Goal: Navigation & Orientation: Find specific page/section

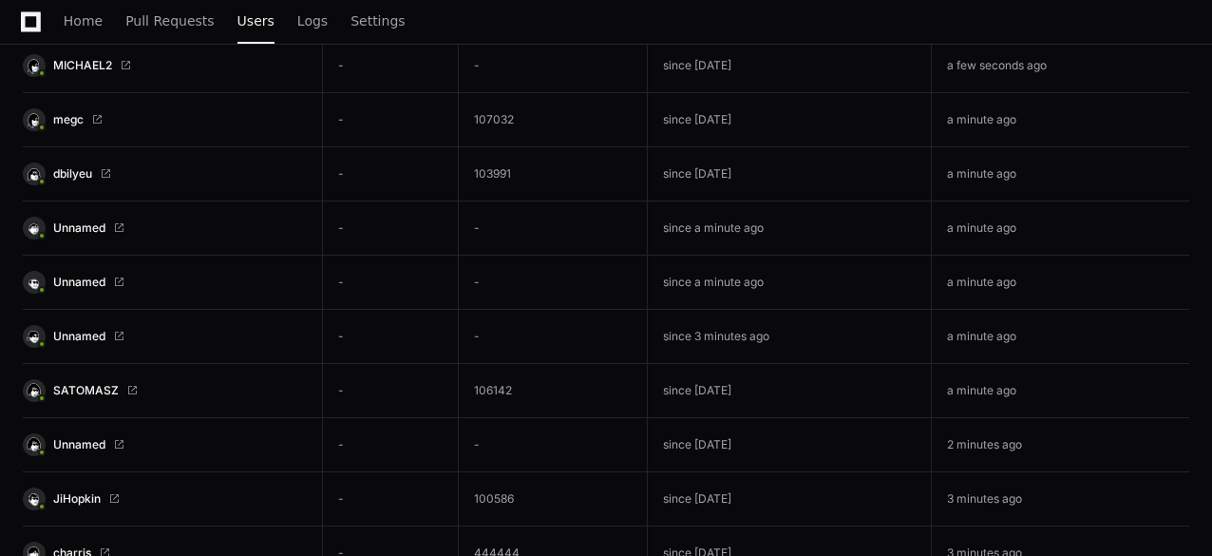
scroll to position [342, 0]
click at [86, 331] on span "Unnamed" at bounding box center [79, 335] width 52 height 15
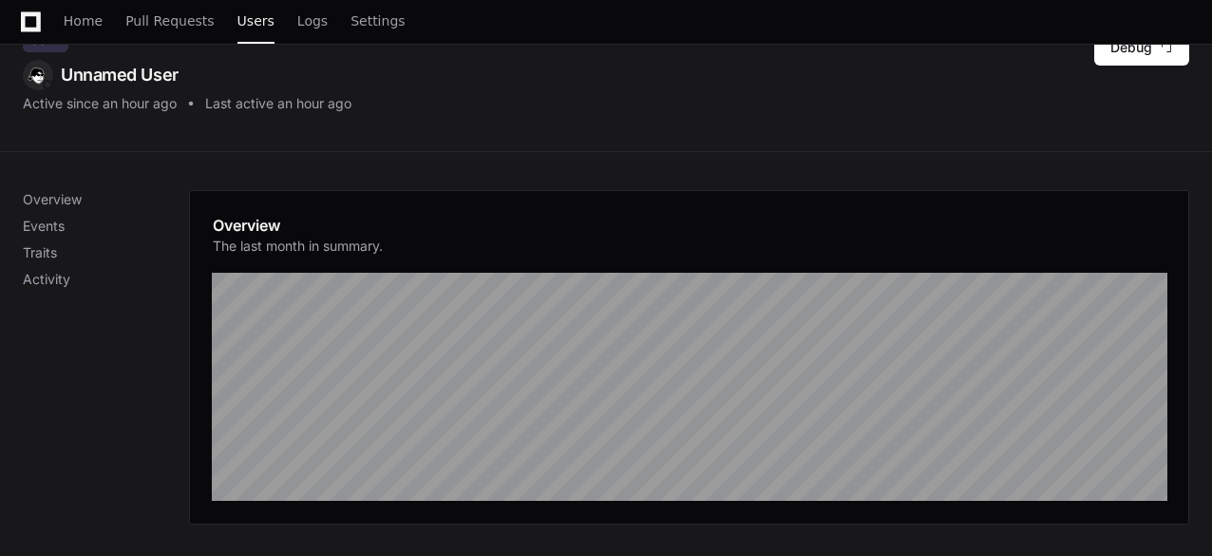
scroll to position [105, 0]
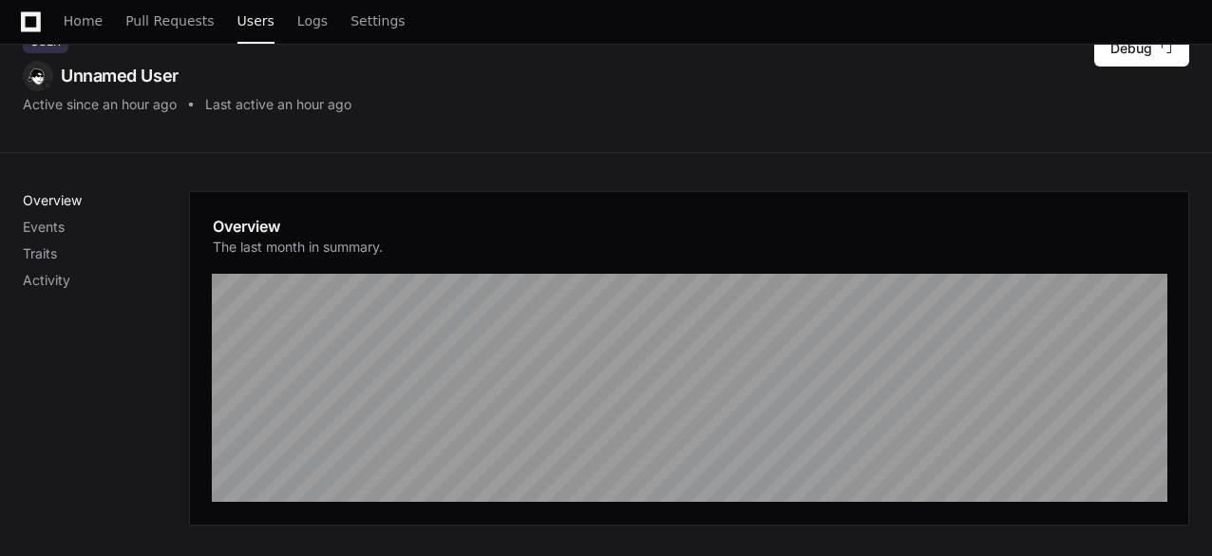
click at [59, 200] on p "Overview" at bounding box center [106, 200] width 166 height 19
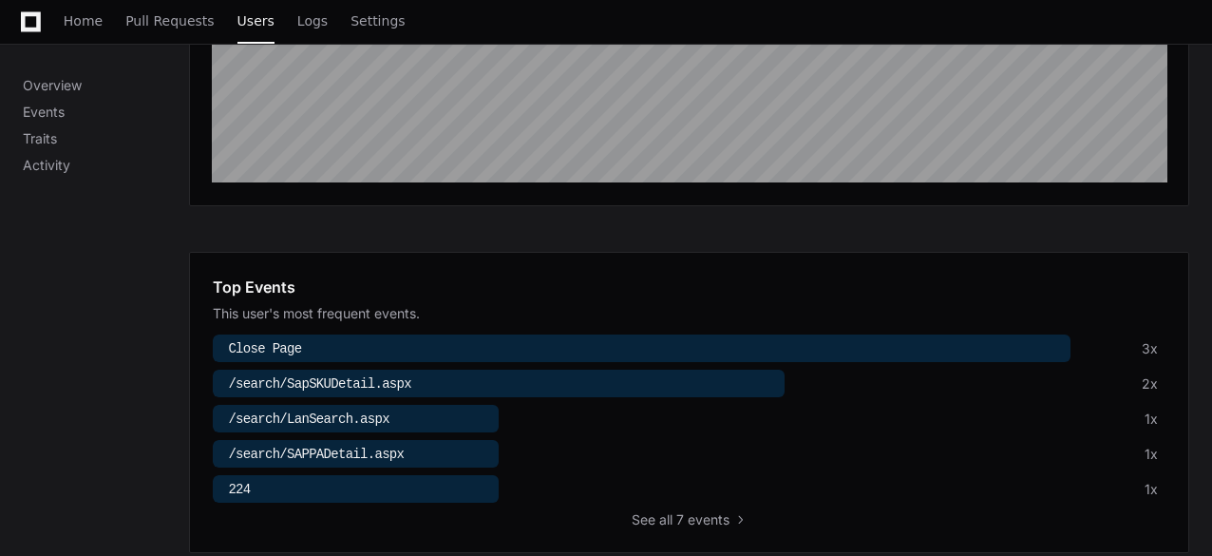
scroll to position [460, 0]
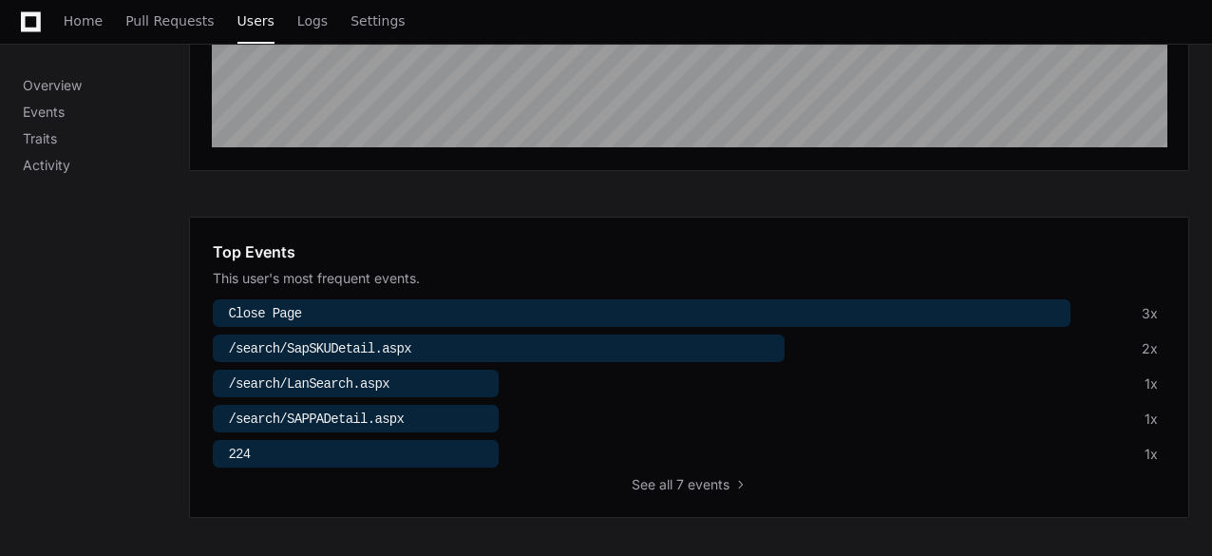
click at [352, 451] on div at bounding box center [356, 454] width 286 height 28
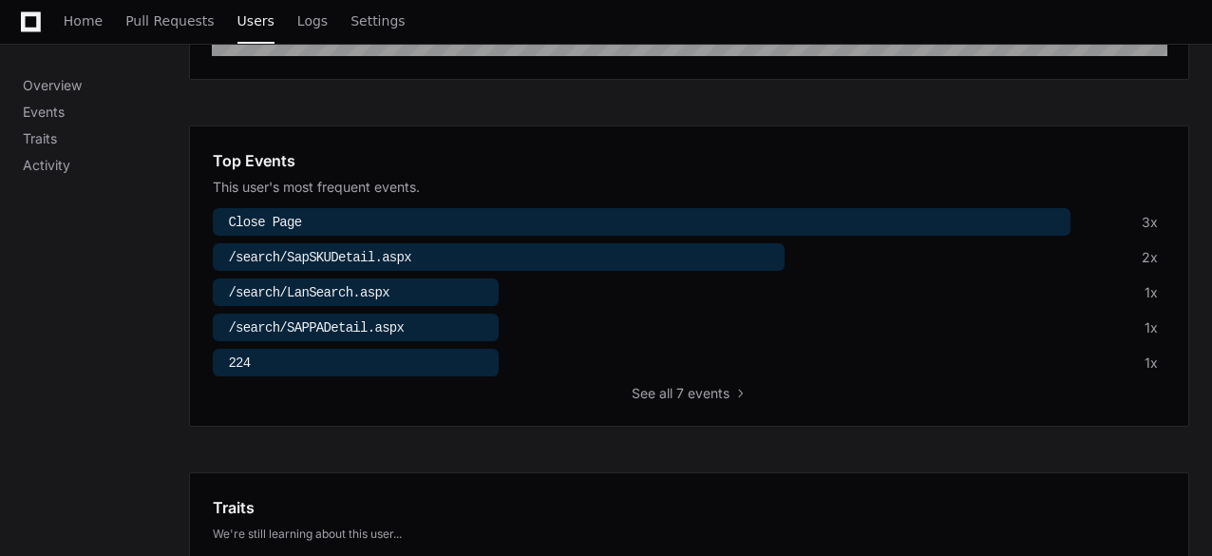
scroll to position [562, 0]
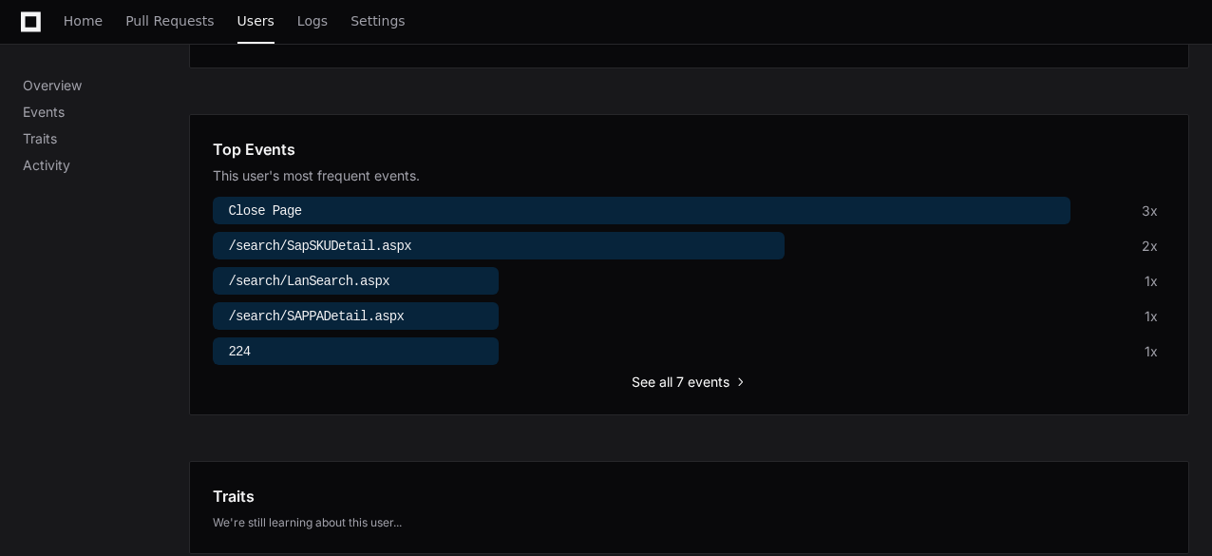
click at [687, 374] on span "all 7 events" at bounding box center [694, 381] width 70 height 19
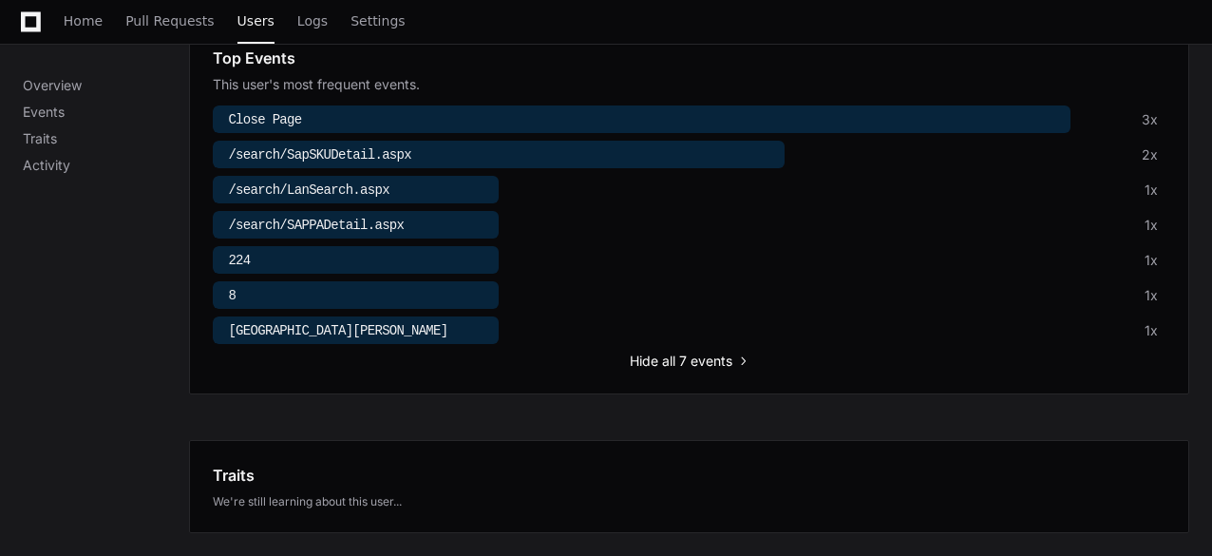
scroll to position [665, 0]
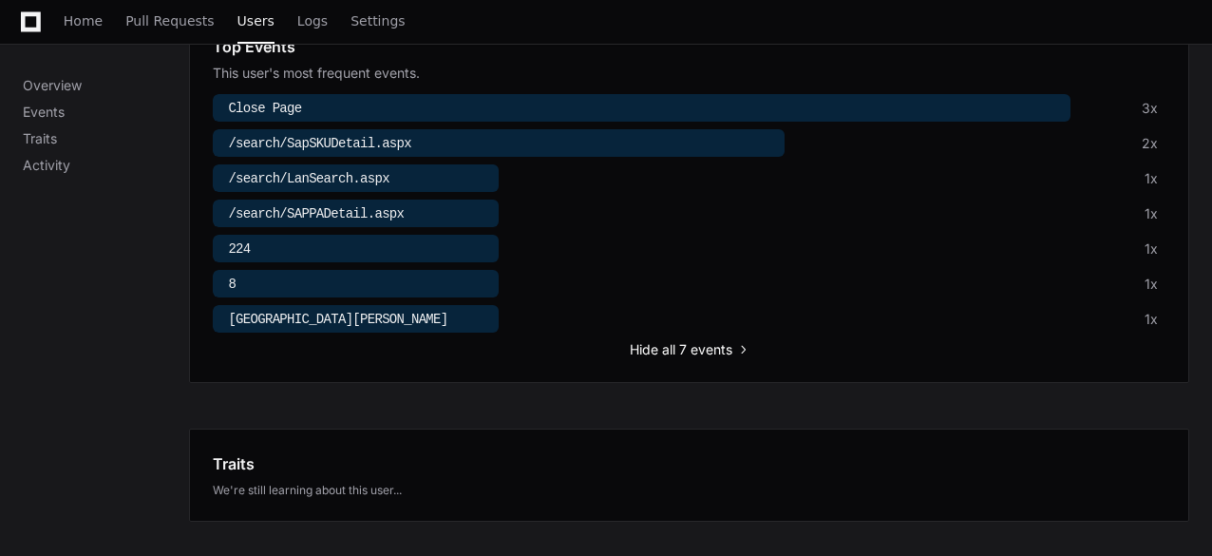
click at [669, 340] on span "all 7 events" at bounding box center [697, 349] width 70 height 19
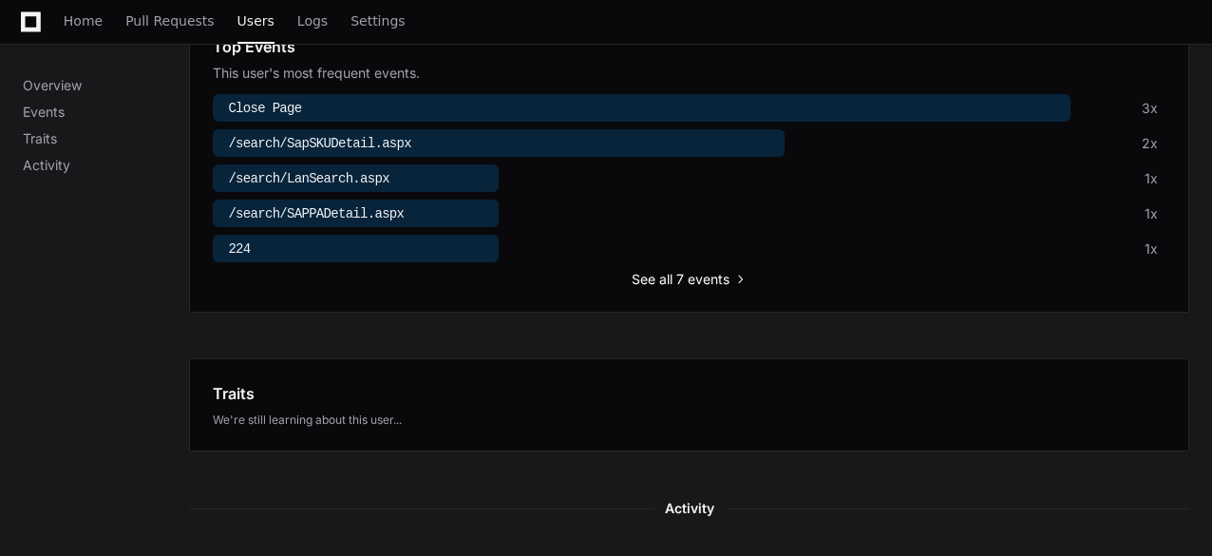
scroll to position [768, 0]
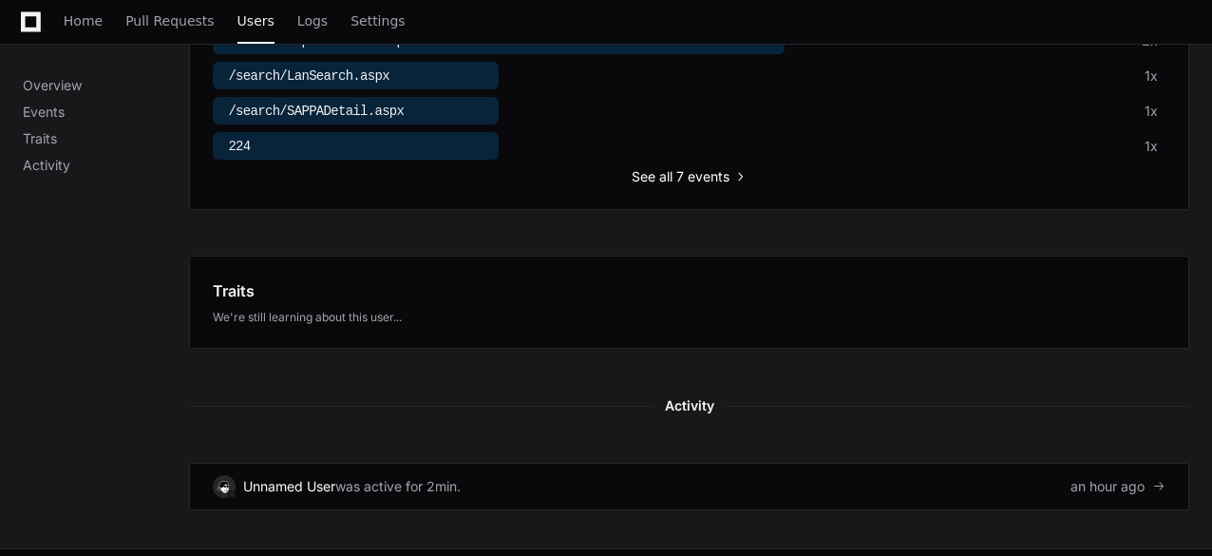
click at [684, 176] on span "all 7 events" at bounding box center [694, 176] width 70 height 19
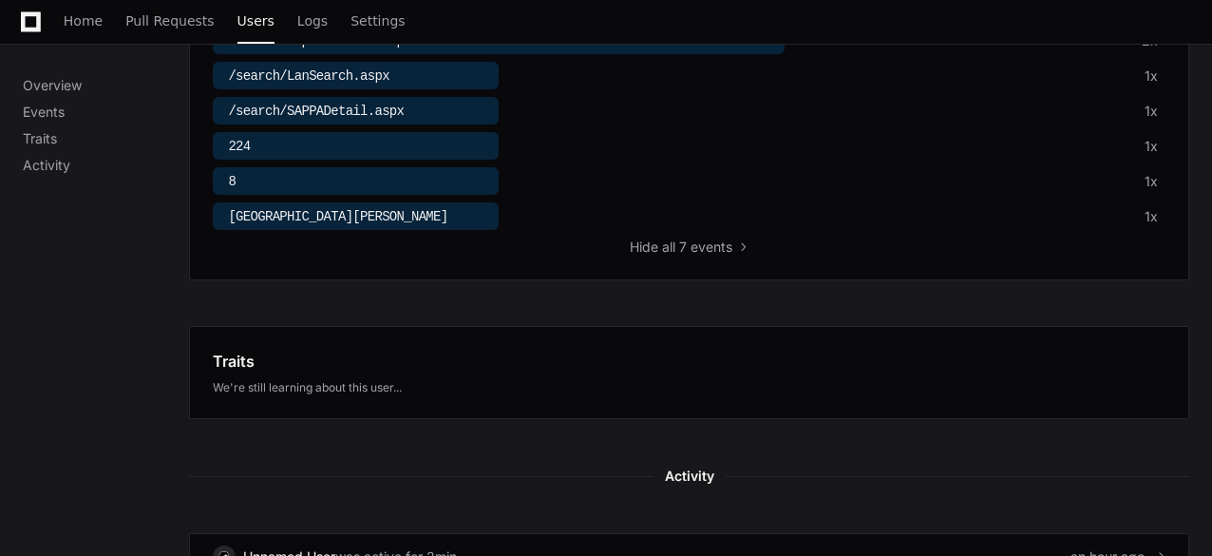
scroll to position [870, 0]
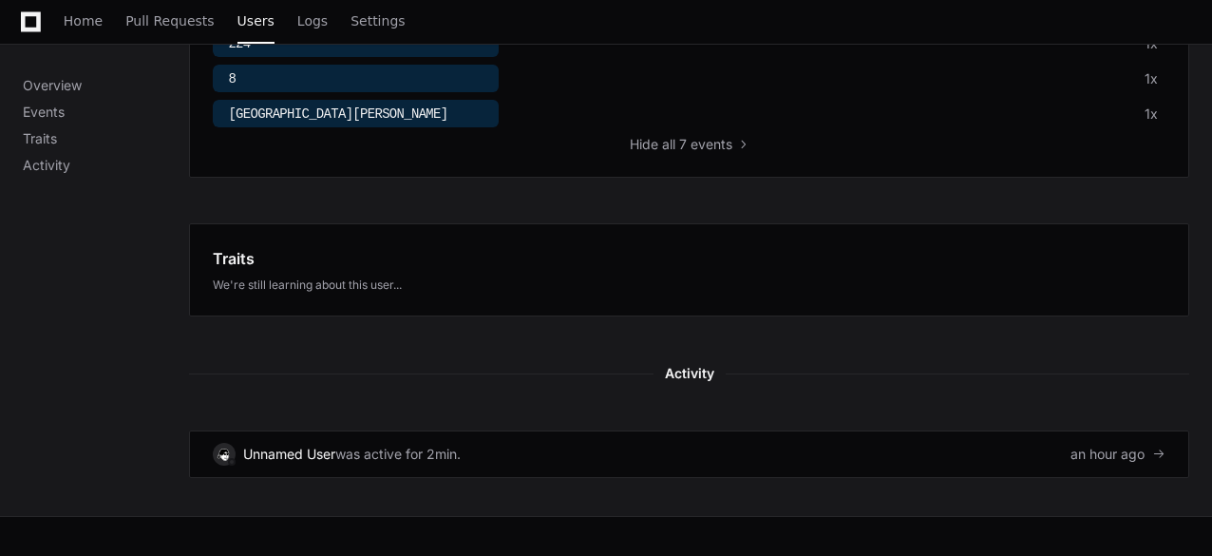
click at [374, 117] on div at bounding box center [356, 114] width 286 height 28
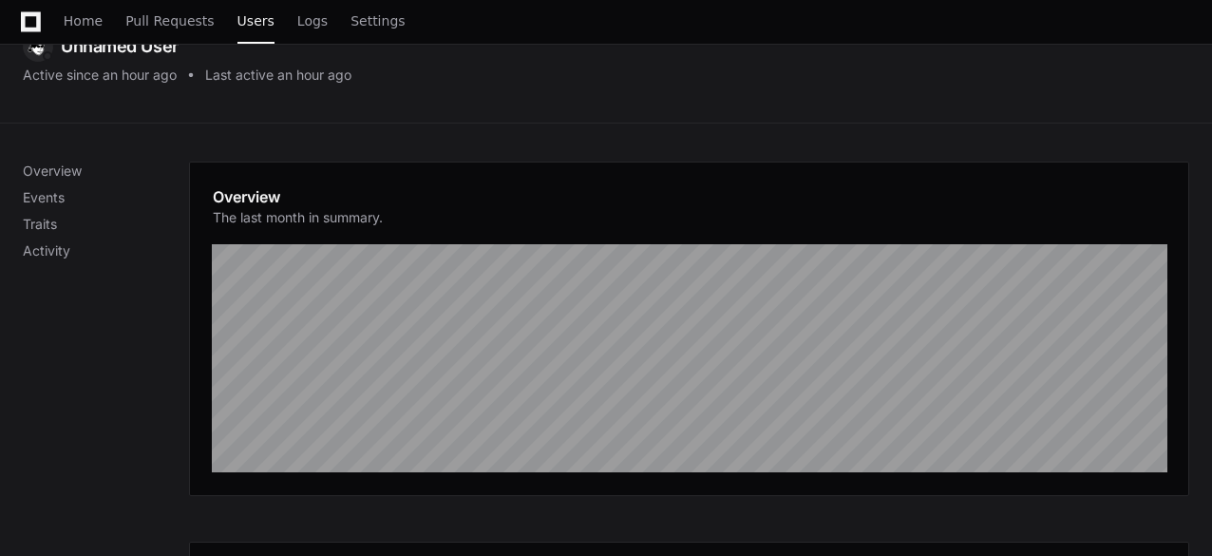
scroll to position [0, 0]
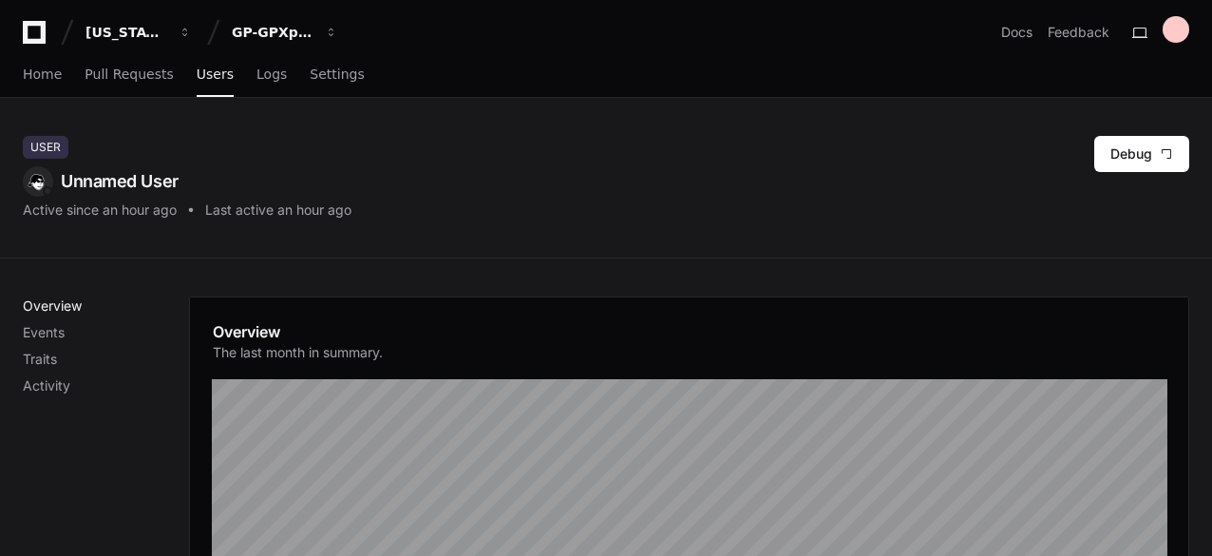
click at [60, 305] on p "Overview" at bounding box center [106, 305] width 166 height 19
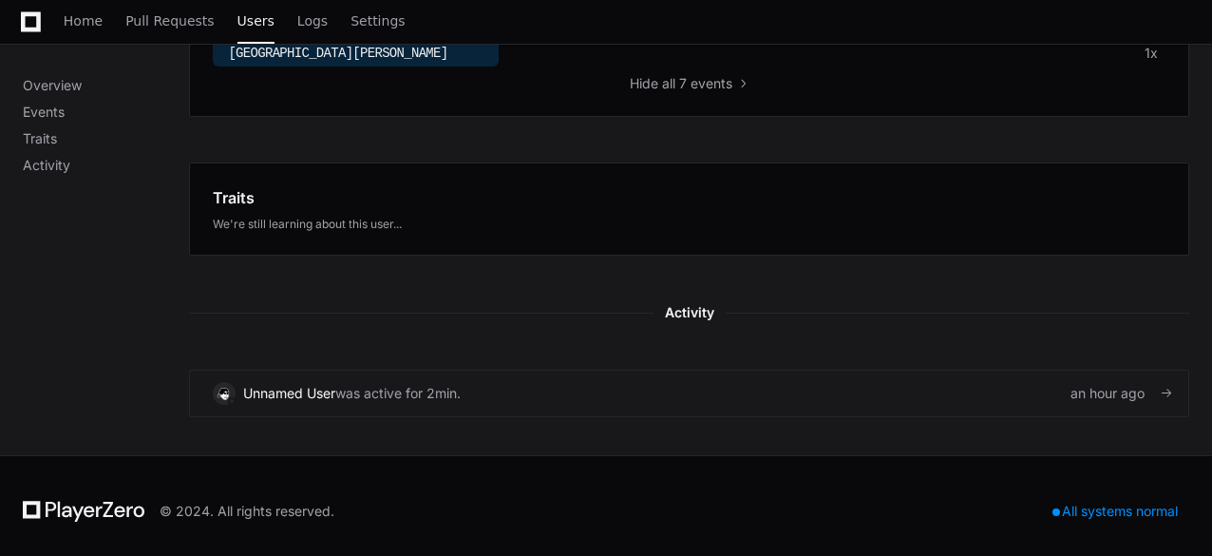
click at [1045, 381] on link "Unnamed User was active for 2min. an hour ago" at bounding box center [689, 394] width 1001 height 48
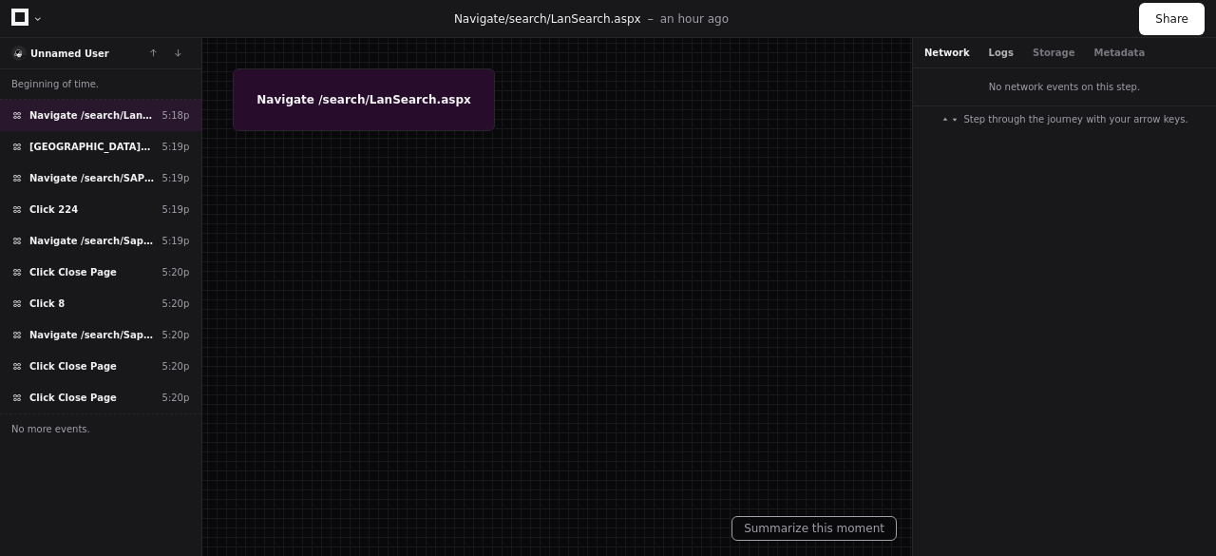
click at [989, 50] on button "Logs" at bounding box center [1001, 53] width 25 height 14
click at [1044, 48] on button "Storage" at bounding box center [1054, 53] width 42 height 14
click at [1121, 52] on div "Network Logs Storage Metadata" at bounding box center [1064, 53] width 303 height 30
click at [1094, 54] on button "Metadata" at bounding box center [1119, 53] width 51 height 14
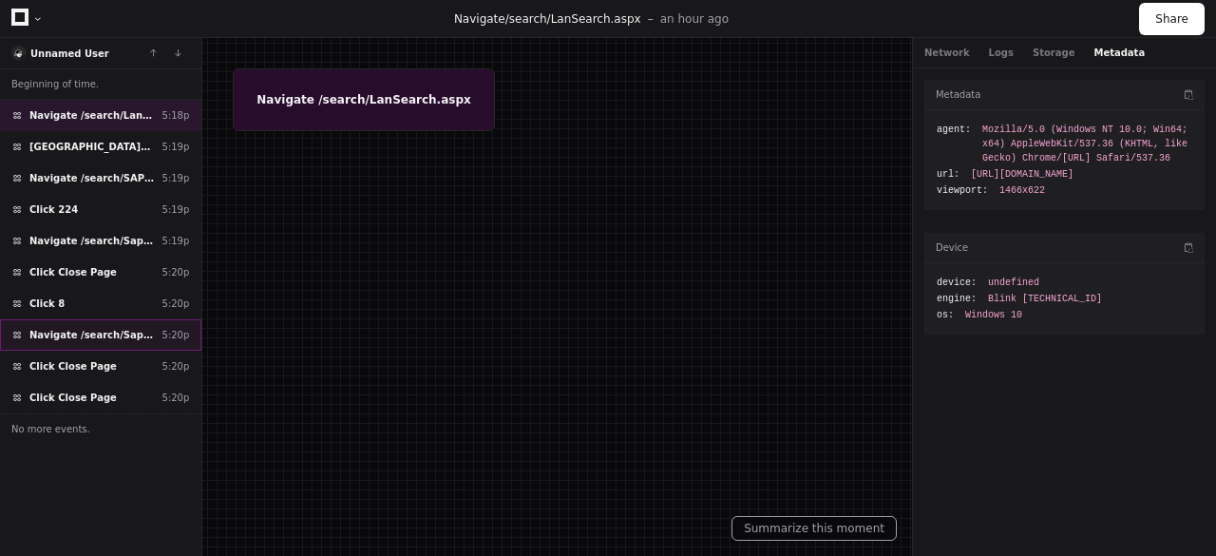
click at [97, 330] on span "Navigate /search/SapSKUDetail.aspx" at bounding box center [91, 335] width 125 height 14
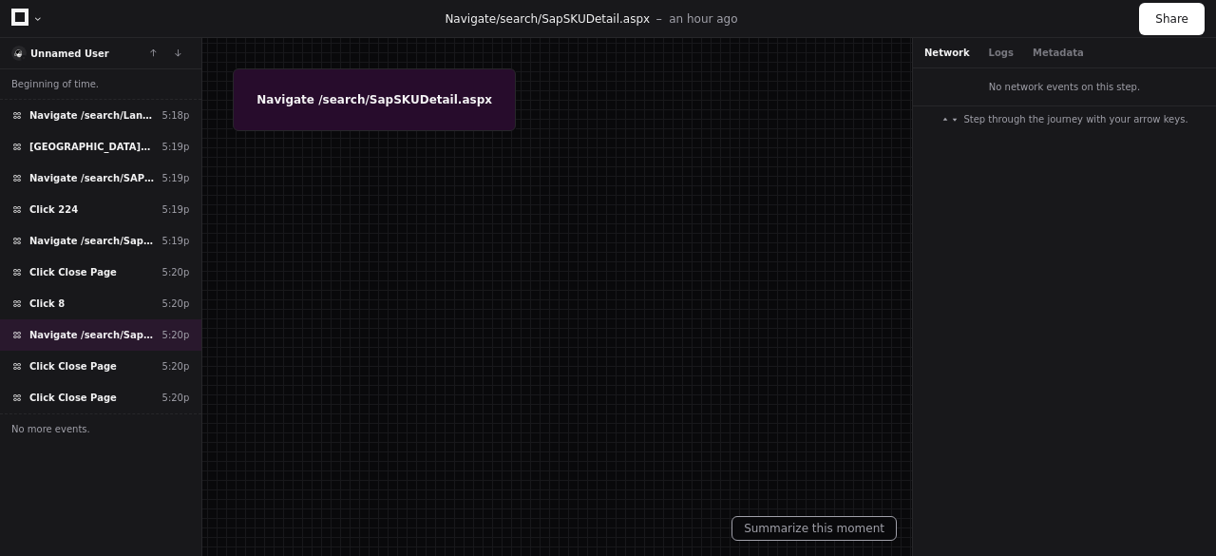
click at [357, 117] on div at bounding box center [608, 278] width 1216 height 556
click at [110, 320] on div "Navigate /search/SapSKUDetail.aspx 5:20p" at bounding box center [100, 334] width 201 height 31
click at [89, 172] on span "Navigate /search/SAPPADetail.aspx" at bounding box center [91, 178] width 125 height 14
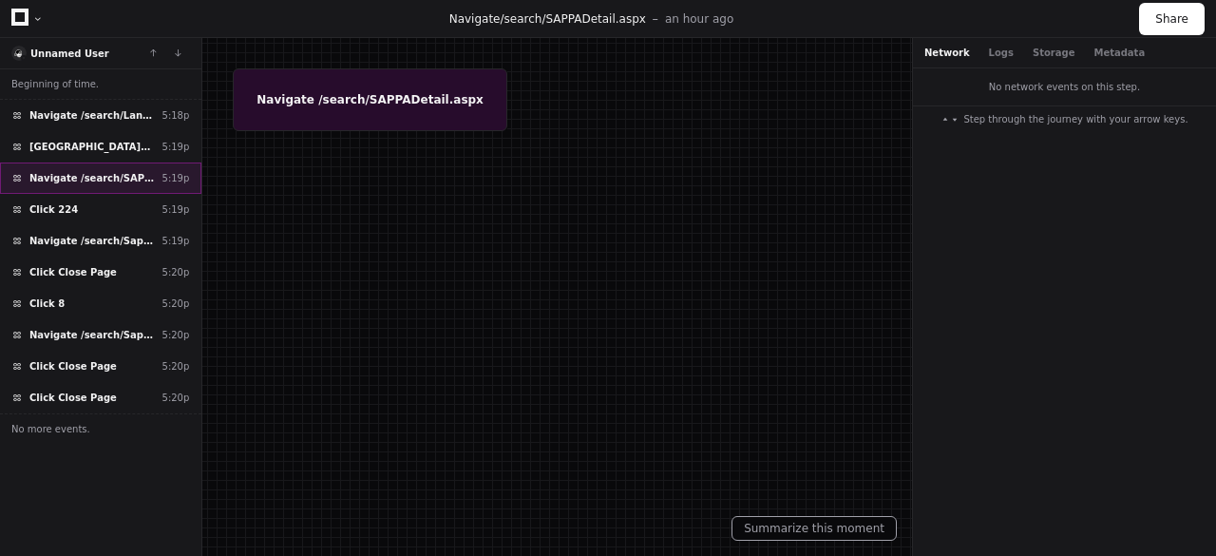
click at [89, 172] on span "Navigate /search/SAPPADetail.aspx" at bounding box center [91, 178] width 125 height 14
click at [15, 21] on icon at bounding box center [19, 17] width 17 height 17
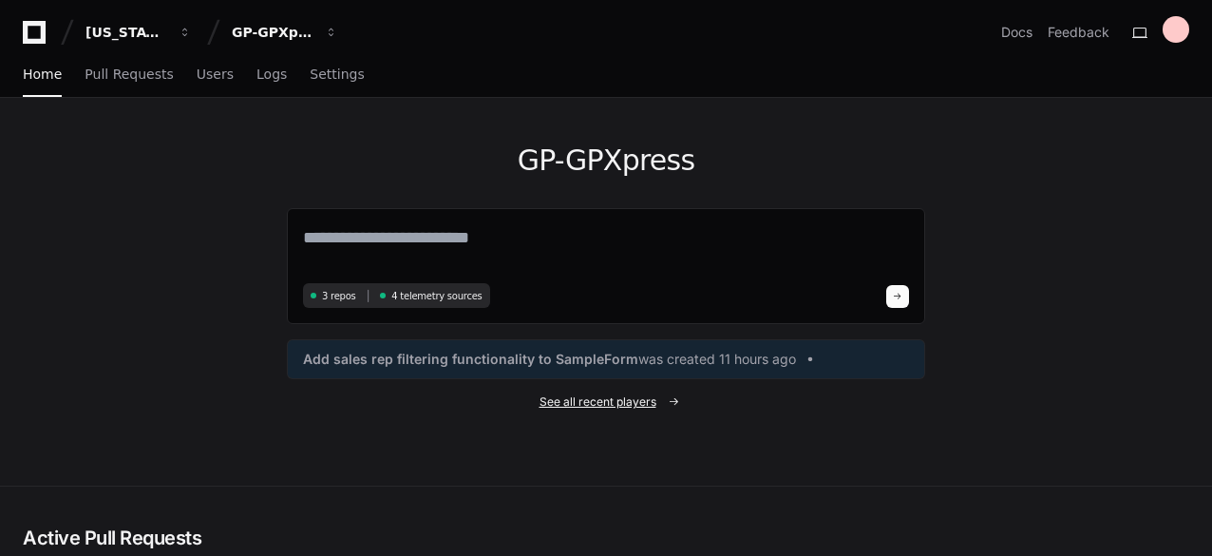
click at [619, 405] on span "See all recent players" at bounding box center [598, 401] width 117 height 15
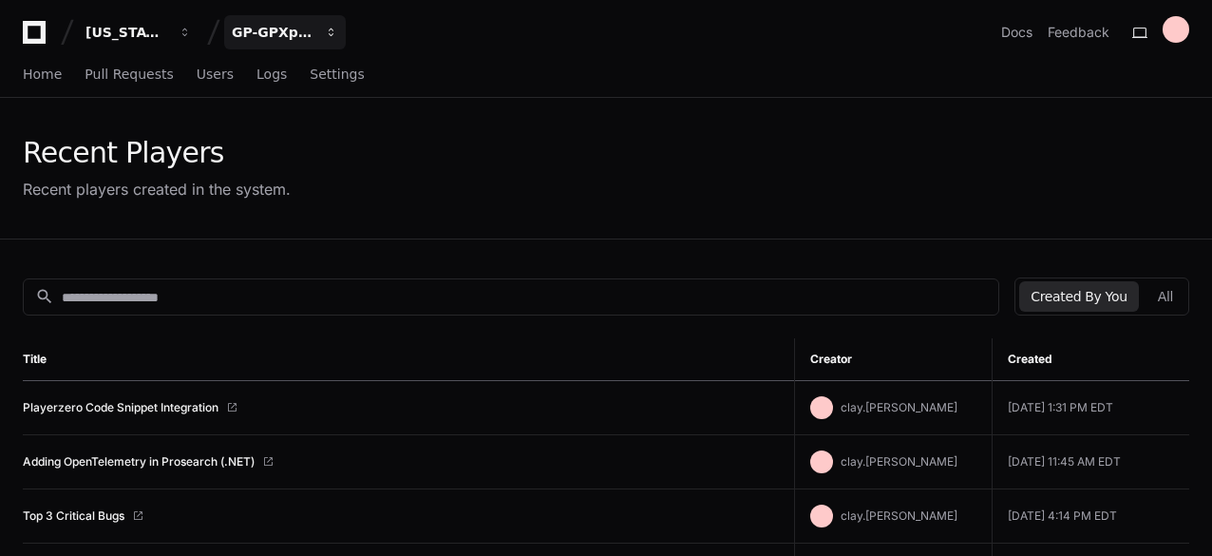
click at [167, 37] on div "GP-GPXpress" at bounding box center [127, 32] width 82 height 19
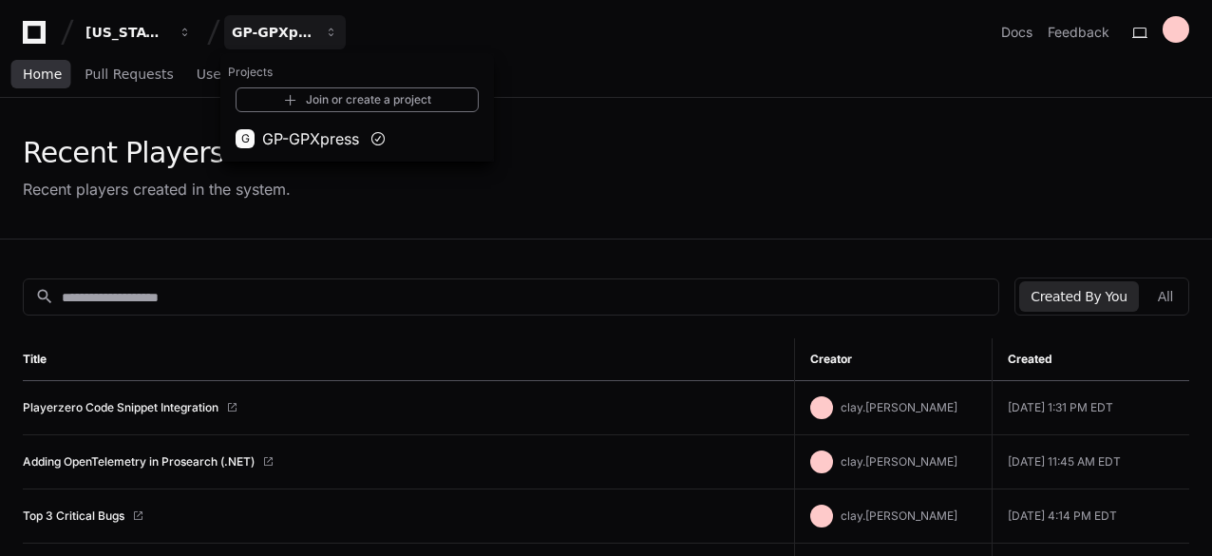
click at [38, 70] on span "Home" at bounding box center [42, 73] width 39 height 11
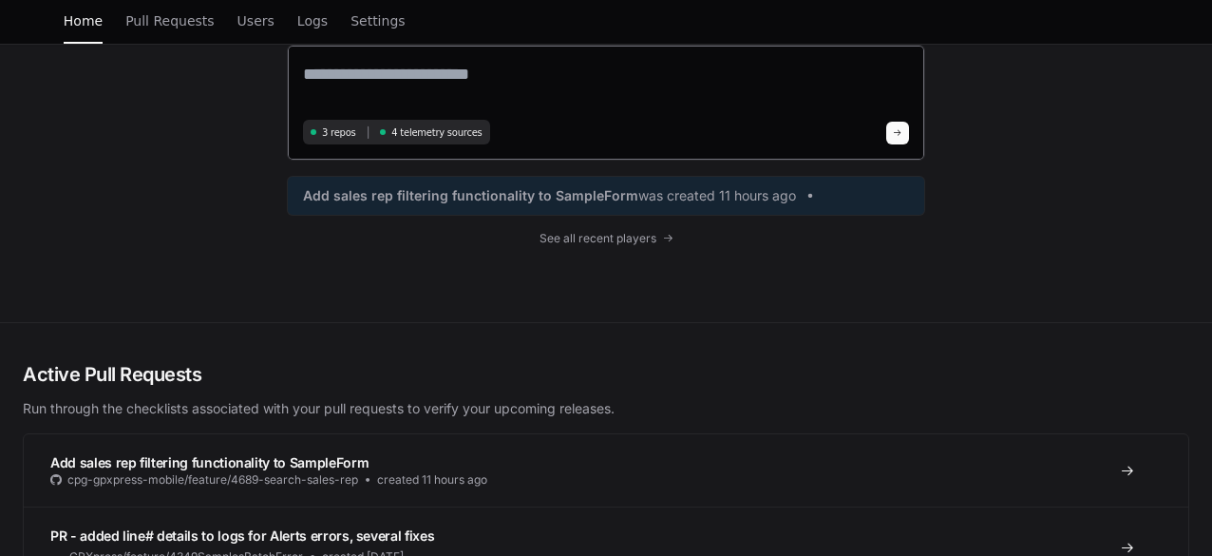
scroll to position [162, 0]
click at [594, 242] on span "See all recent players" at bounding box center [598, 239] width 117 height 15
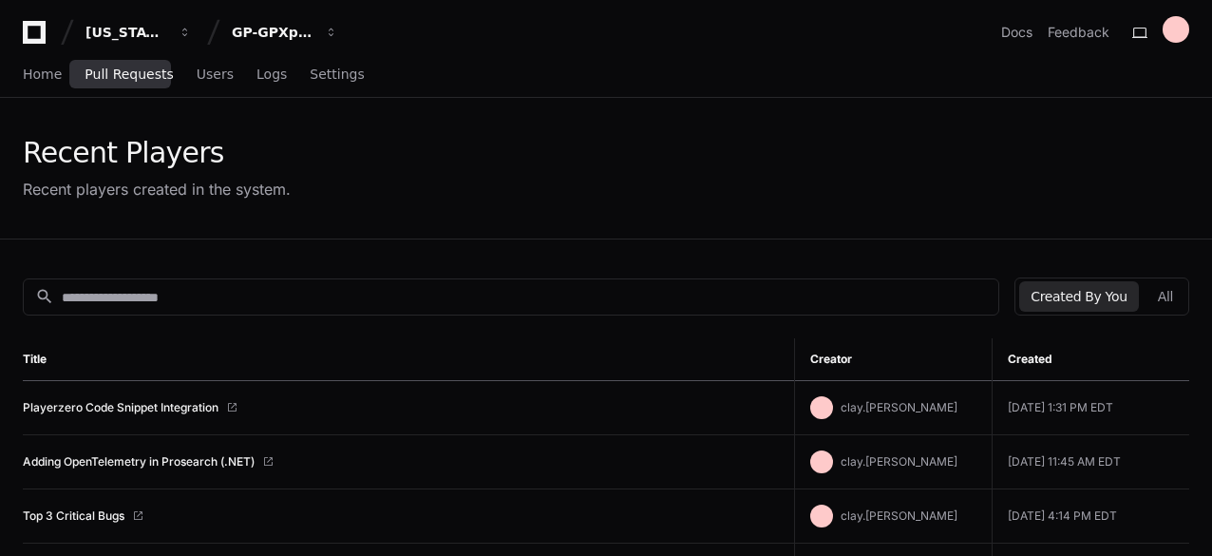
click at [107, 64] on link "Pull Requests" at bounding box center [129, 75] width 88 height 44
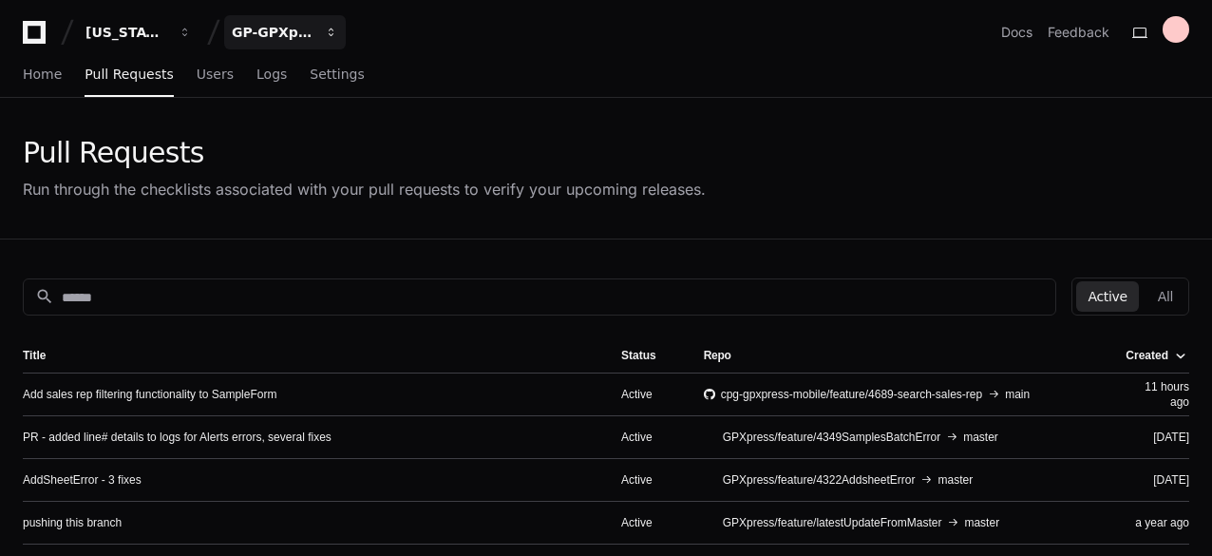
click at [314, 31] on button "GP-GPXpress" at bounding box center [285, 32] width 122 height 34
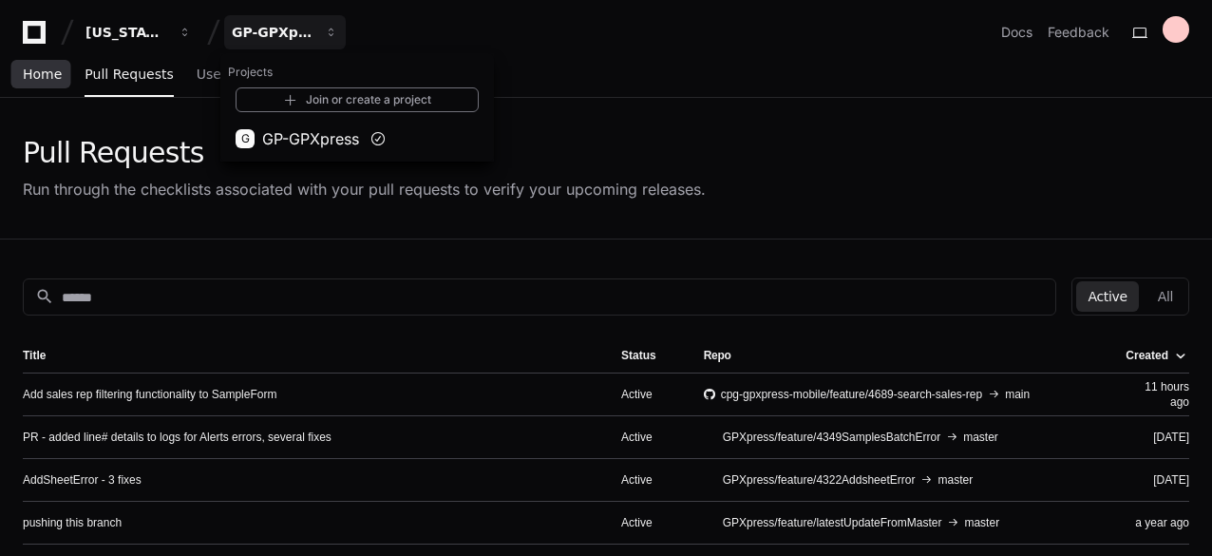
click at [43, 72] on span "Home" at bounding box center [42, 73] width 39 height 11
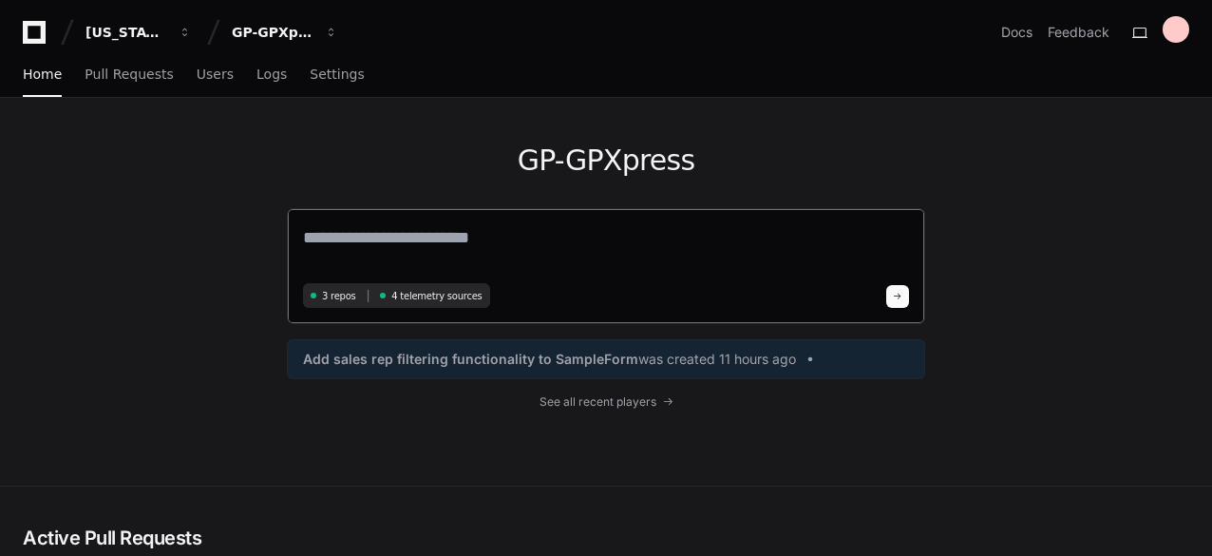
click at [426, 299] on span "4 telemetry sources" at bounding box center [436, 296] width 90 height 14
drag, startPoint x: 328, startPoint y: 299, endPoint x: 1001, endPoint y: 365, distance: 676.8
click at [1001, 365] on div "GP-GPXpress 3 repos 4 telemetry sources Add sales rep filtering functionality t…" at bounding box center [606, 292] width 1212 height 388
click at [312, 68] on span "Settings" at bounding box center [337, 73] width 54 height 11
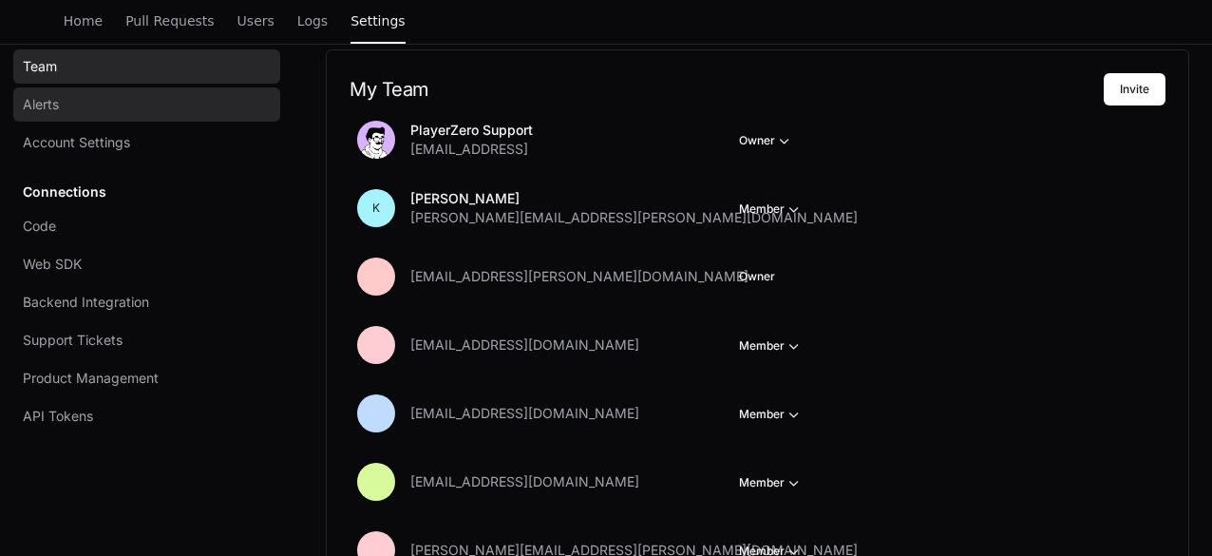
scroll to position [197, 0]
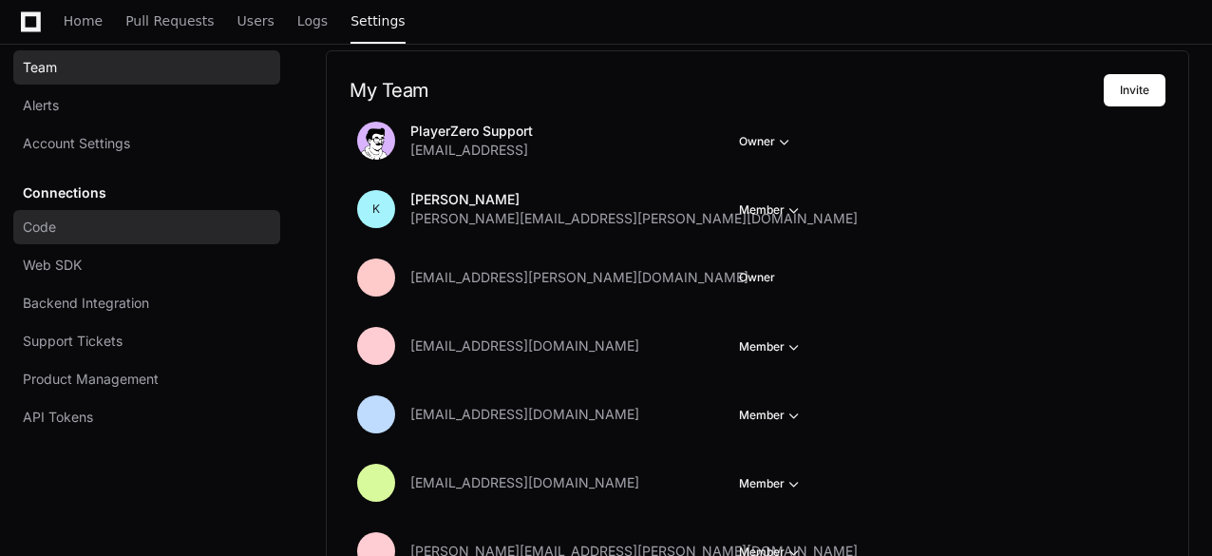
click at [76, 228] on link "Code" at bounding box center [146, 227] width 267 height 34
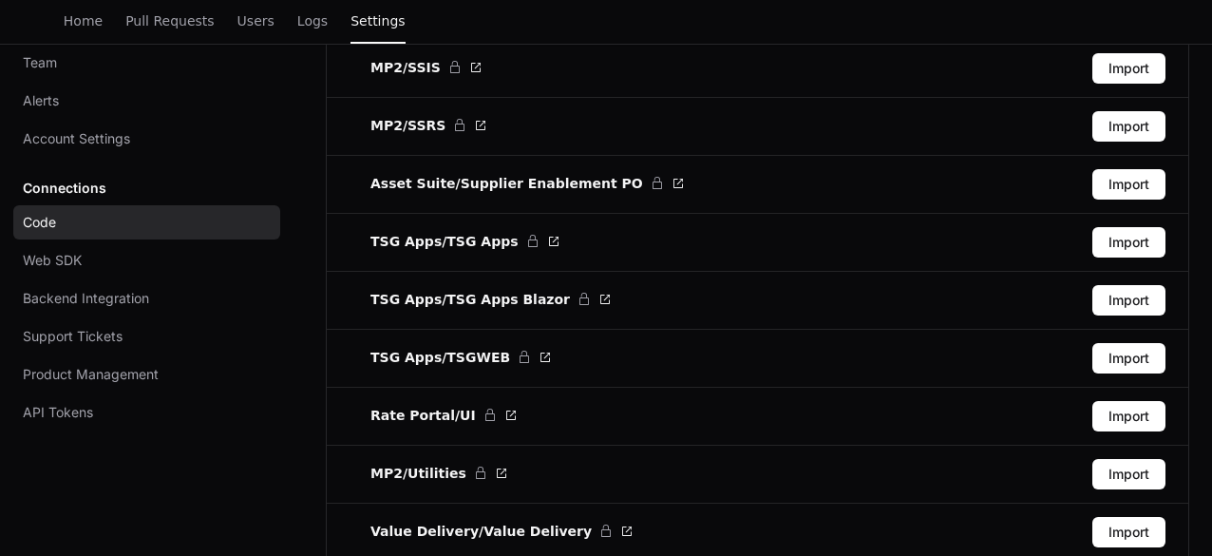
scroll to position [4055, 0]
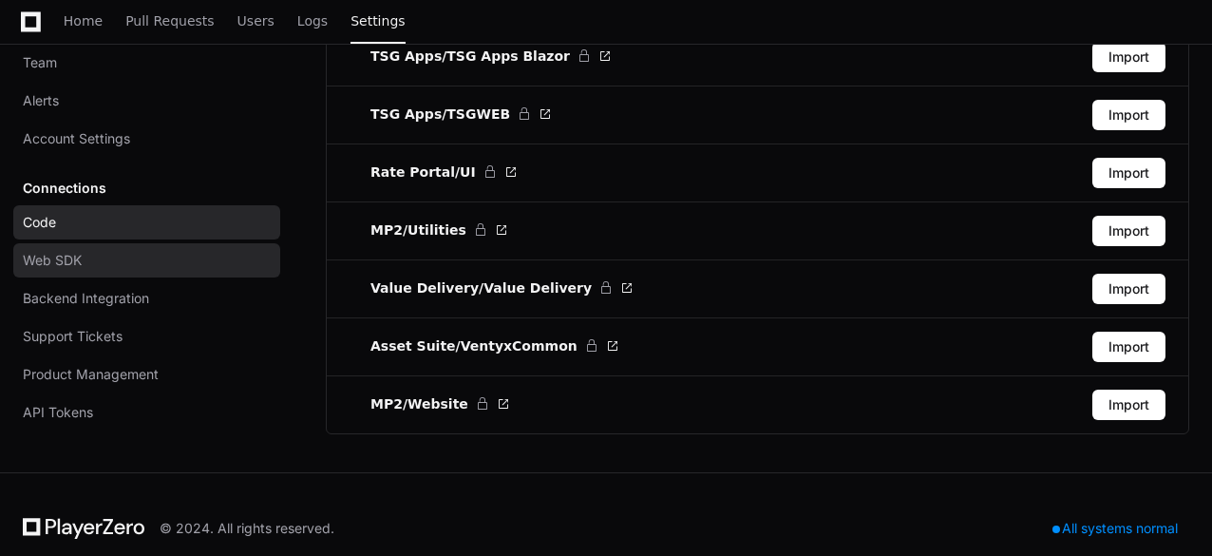
click at [69, 251] on span "Web SDK" at bounding box center [52, 260] width 59 height 19
